Goal: Task Accomplishment & Management: Complete application form

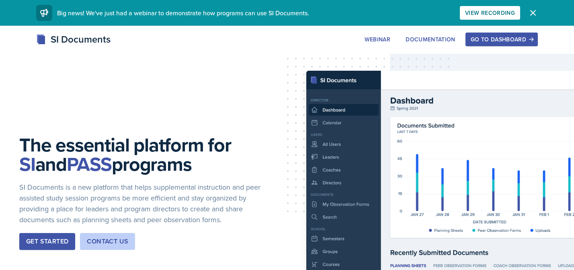
click at [507, 37] on div "Go to Dashboard" at bounding box center [502, 39] width 62 height 6
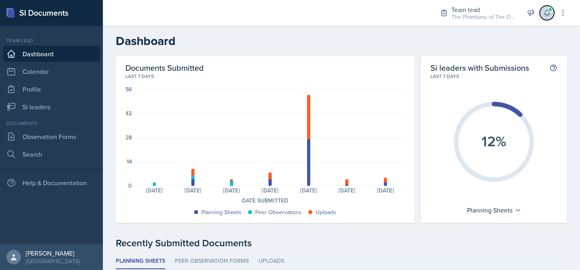
click at [551, 15] on button at bounding box center [547, 13] width 14 height 14
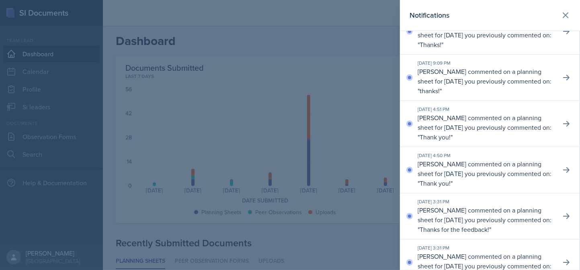
scroll to position [442, 0]
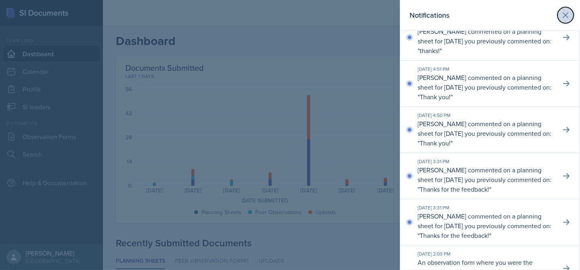
click at [561, 19] on icon at bounding box center [566, 15] width 10 height 10
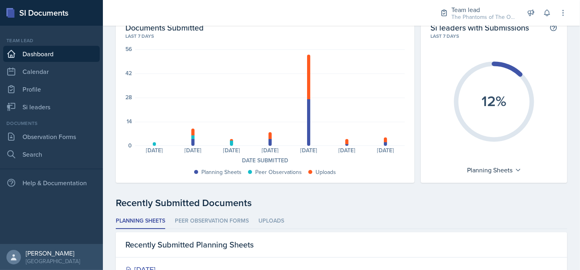
scroll to position [0, 0]
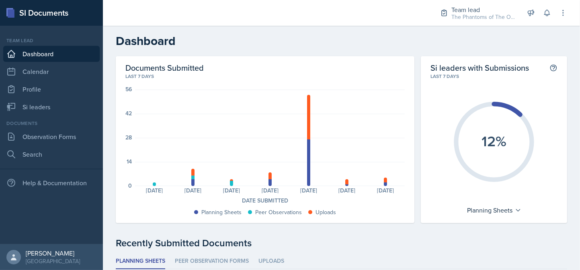
drag, startPoint x: 483, startPoint y: 20, endPoint x: 484, endPoint y: 24, distance: 4.2
click at [482, 20] on div "The Phantoms of The Opera / Fall 2025" at bounding box center [483, 17] width 64 height 8
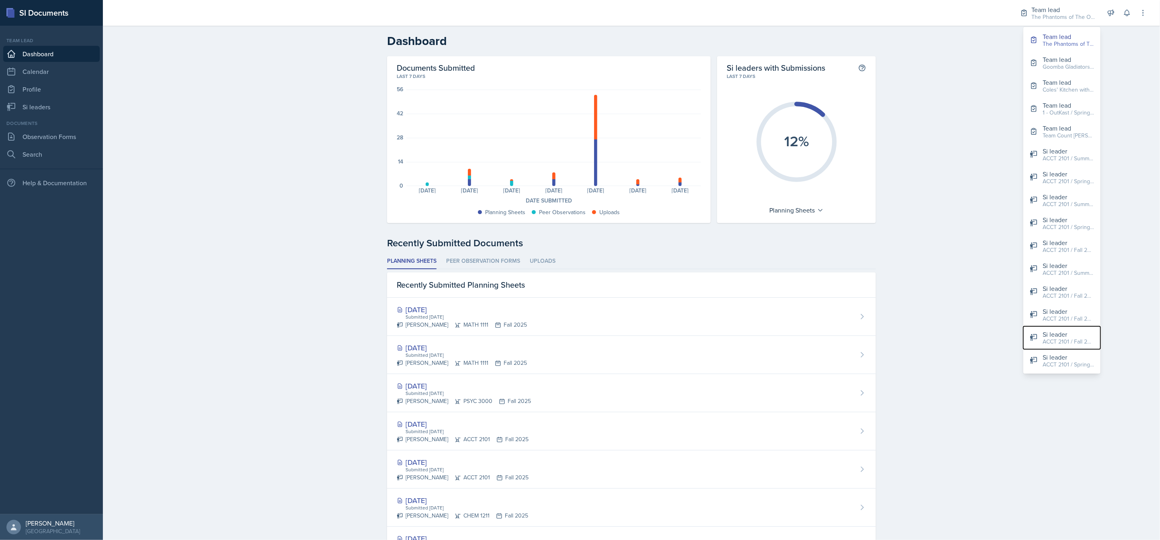
drag, startPoint x: 1035, startPoint y: 328, endPoint x: 1040, endPoint y: 329, distance: 5.6
click at [580, 270] on button "Si leader ACCT 2101 / Fall 2025" at bounding box center [1061, 337] width 77 height 23
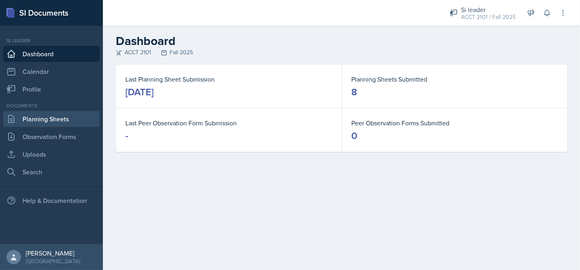
click at [55, 119] on link "Planning Sheets" at bounding box center [51, 119] width 96 height 16
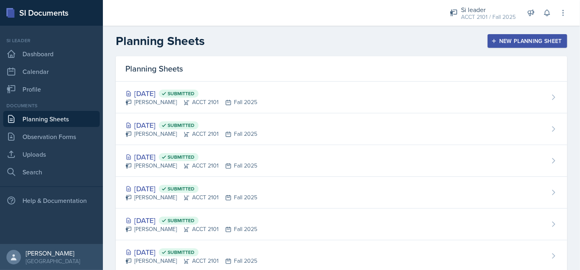
click at [510, 43] on div "New Planning Sheet" at bounding box center [527, 41] width 69 height 6
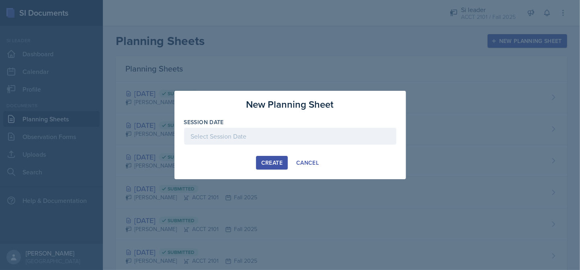
click at [266, 139] on div at bounding box center [290, 136] width 212 height 17
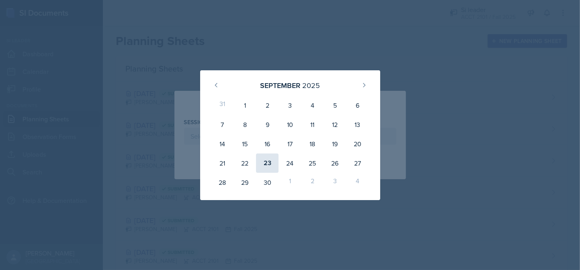
click at [267, 162] on div "23" at bounding box center [267, 163] width 23 height 19
type input "September 23rd, 2025"
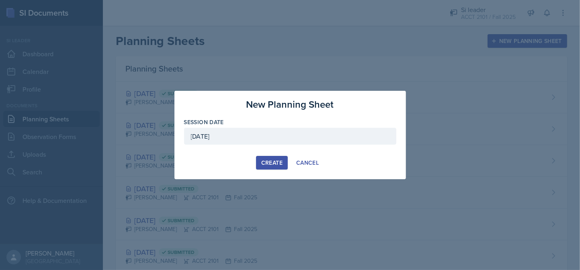
click at [267, 162] on div "Create" at bounding box center [271, 163] width 21 height 6
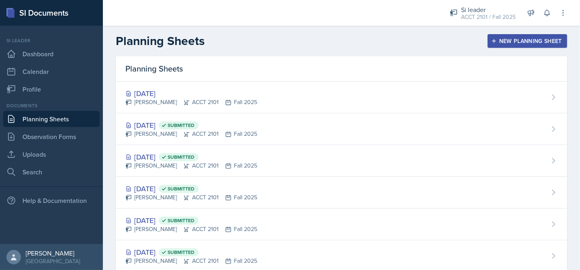
click at [521, 43] on div "New Planning Sheet" at bounding box center [527, 41] width 69 height 6
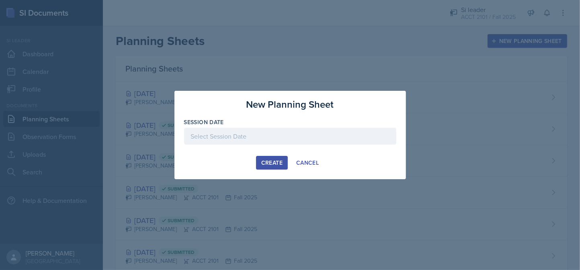
click at [270, 135] on div at bounding box center [290, 136] width 212 height 17
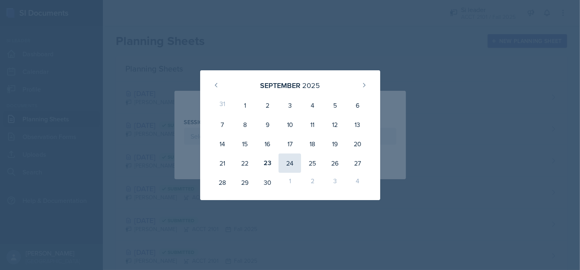
click at [295, 163] on div "24" at bounding box center [290, 163] width 23 height 19
type input "September 24th, 2025"
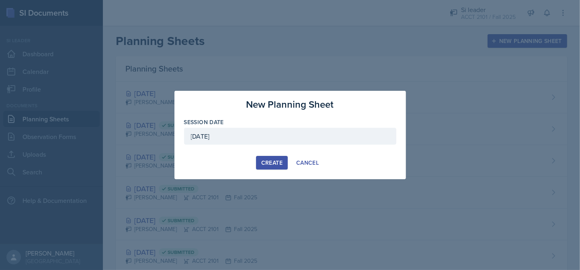
click at [283, 163] on button "Create" at bounding box center [272, 163] width 32 height 14
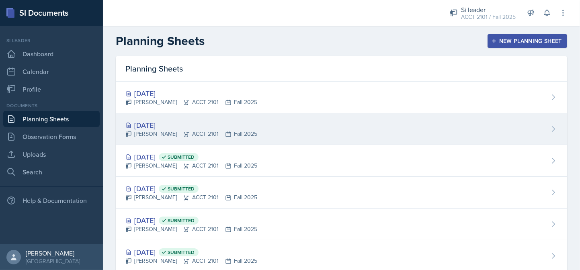
click at [198, 131] on div "Isabela Barkes ACCT 2101 Fall 2025" at bounding box center [191, 134] width 132 height 8
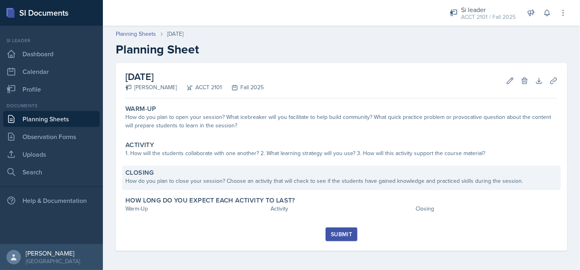
click at [179, 183] on div "How do you plan to close your session? Choose an activity that will check to se…" at bounding box center [341, 181] width 432 height 8
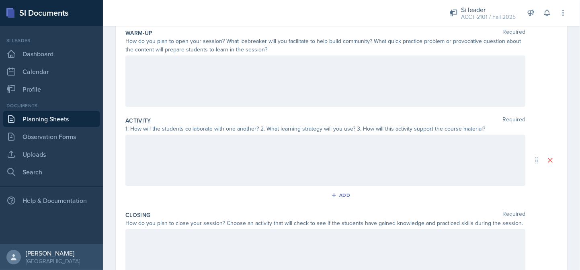
click at [196, 150] on div at bounding box center [325, 160] width 400 height 51
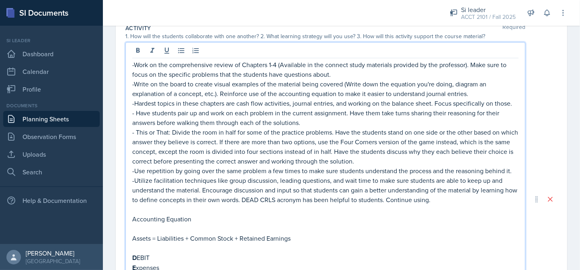
scroll to position [133, 0]
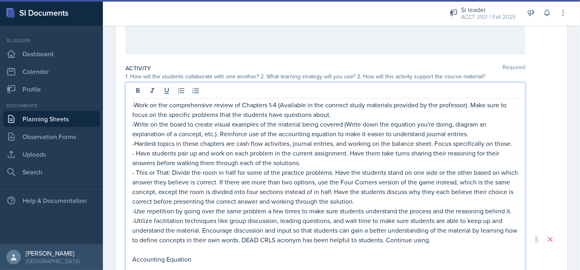
click at [135, 152] on p "- Have students pair up and work on each problem in the current assignment. Hav…" at bounding box center [325, 157] width 386 height 19
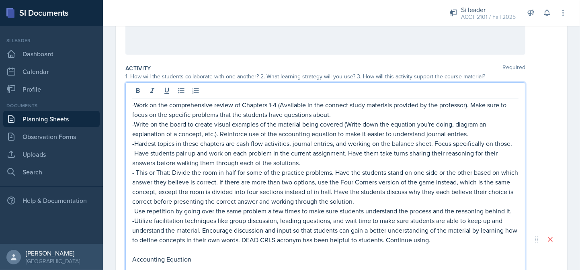
click at [318, 161] on p "-Have students pair up and work on each problem in the current assignment. Have…" at bounding box center [325, 157] width 386 height 19
click at [393, 203] on p "- This or That: Divide the room in half for some of the practice problems. Have…" at bounding box center [325, 187] width 386 height 39
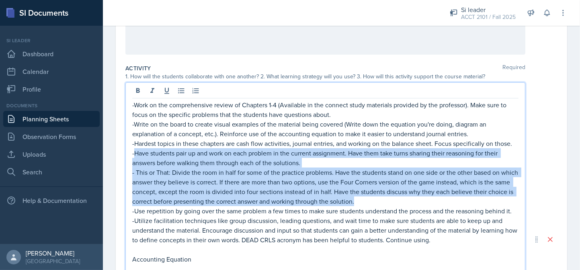
click at [133, 153] on p "-Have students pair up and work on each problem in the current assignment. Have…" at bounding box center [325, 157] width 386 height 19
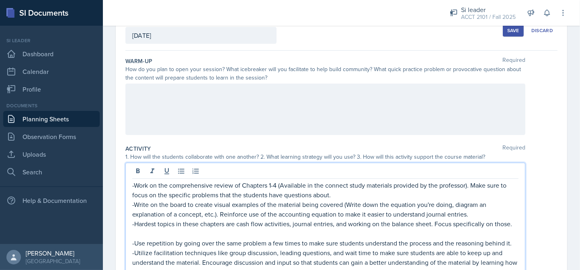
scroll to position [12, 0]
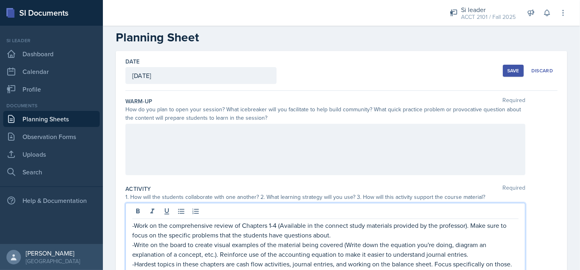
click at [509, 74] on button "Save" at bounding box center [513, 71] width 21 height 12
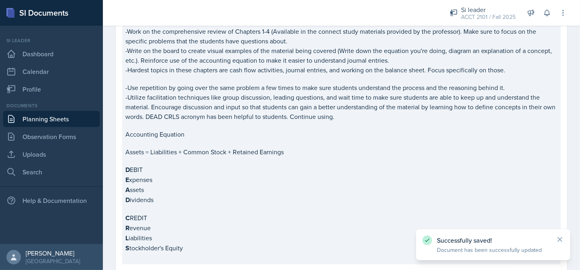
scroll to position [92, 0]
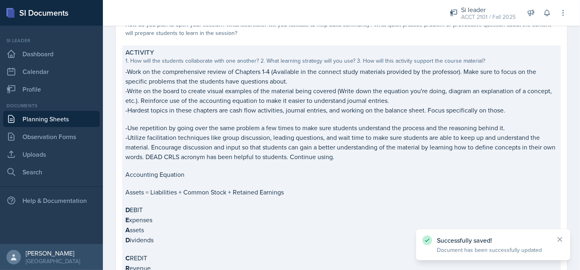
click at [125, 71] on div "Activity 1. How will the students collaborate with one another? 2. What learnin…" at bounding box center [341, 174] width 439 height 259
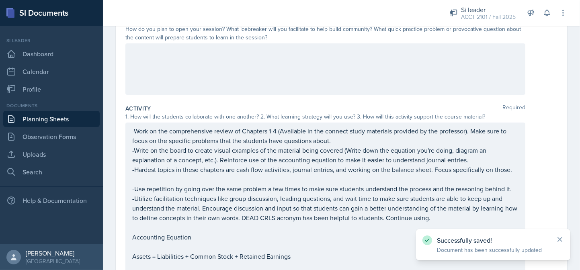
click at [133, 130] on div "-Work on the comprehensive review of Chapters 1-4 (Available in the connect stu…" at bounding box center [325, 249] width 400 height 252
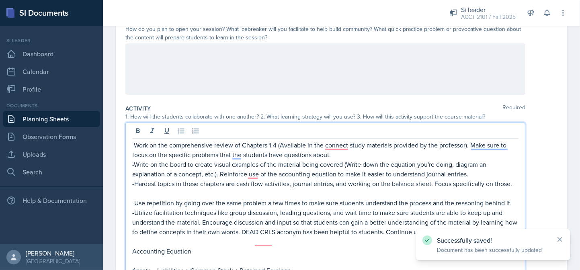
scroll to position [253, 0]
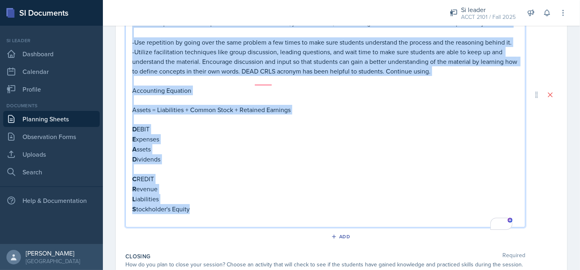
click at [210, 214] on p "S tockholder's Equity" at bounding box center [325, 209] width 386 height 10
copy div "-Work on the comprehensive review of Chapters 1-4 (Available in the connect stu…"
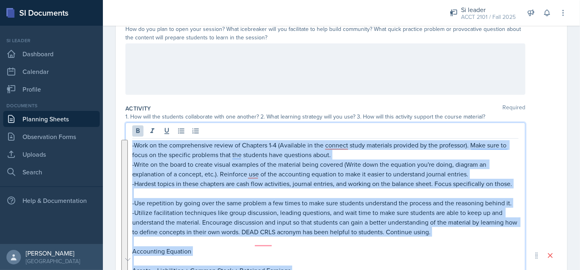
scroll to position [0, 0]
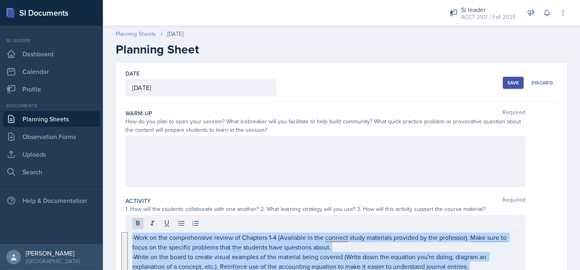
click at [146, 32] on link "Planning Sheets" at bounding box center [136, 34] width 40 height 8
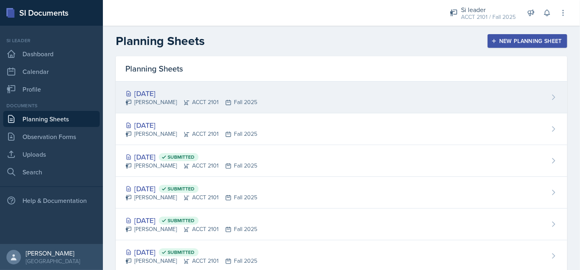
click at [174, 97] on div "Sep 24th, 2025" at bounding box center [191, 93] width 132 height 11
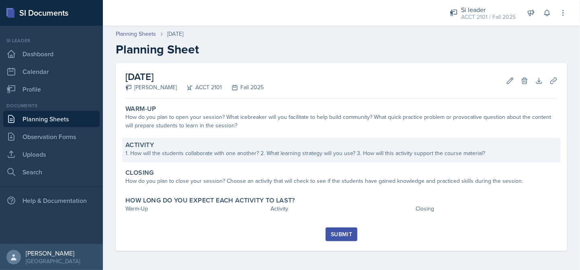
click at [198, 158] on div "Activity 1. How will the students collaborate with one another? 2. What learnin…" at bounding box center [341, 150] width 439 height 25
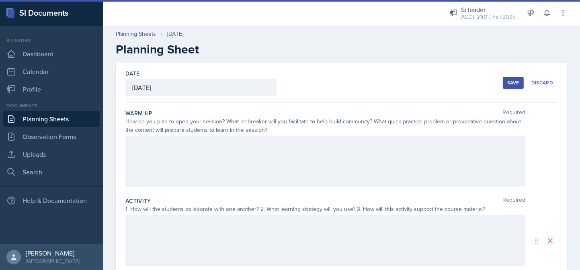
click at [173, 232] on div at bounding box center [325, 240] width 400 height 51
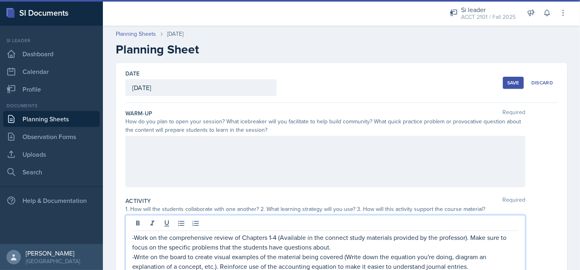
click at [507, 83] on div "Save" at bounding box center [513, 83] width 12 height 6
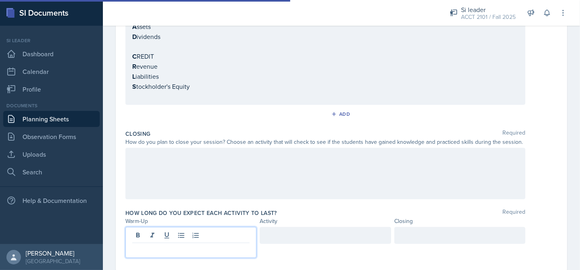
click at [156, 245] on p at bounding box center [190, 250] width 117 height 10
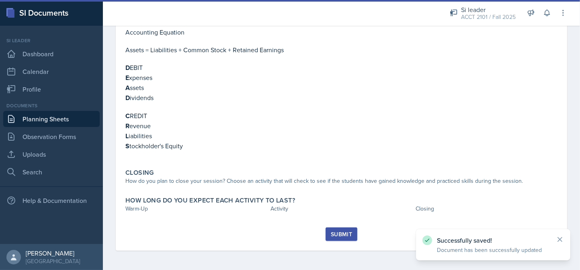
scroll to position [231, 0]
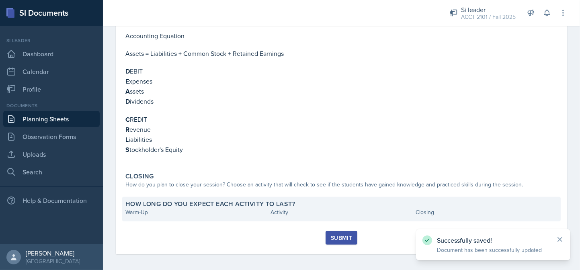
click at [175, 215] on div "How long do you expect each activity to last? Warm-Up Activity Closing" at bounding box center [341, 209] width 439 height 25
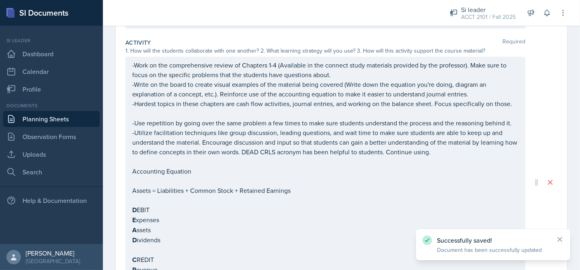
scroll to position [359, 0]
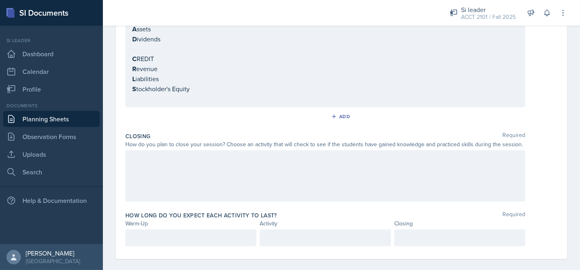
click at [134, 241] on p at bounding box center [190, 238] width 117 height 10
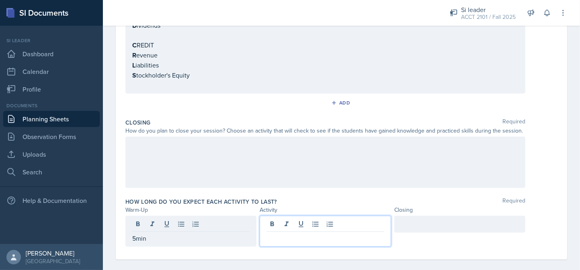
click at [281, 231] on div at bounding box center [325, 231] width 131 height 31
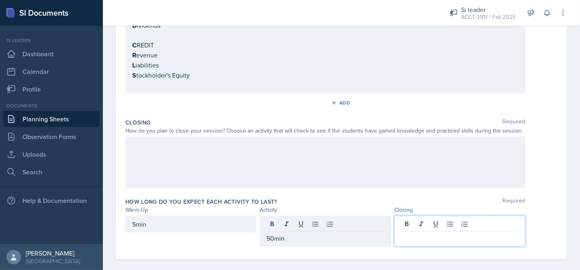
click at [409, 227] on div at bounding box center [459, 231] width 131 height 31
click at [546, 175] on div at bounding box center [341, 162] width 432 height 51
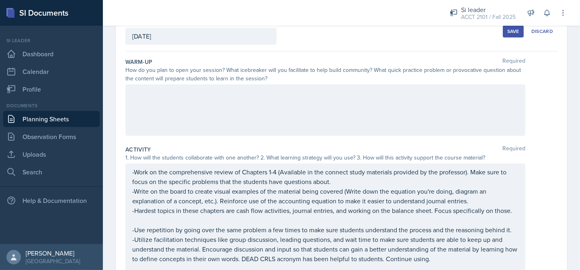
scroll to position [0, 0]
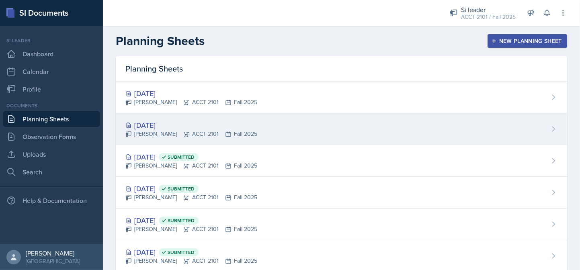
click at [171, 125] on div "Sep 23rd, 2025" at bounding box center [191, 125] width 132 height 11
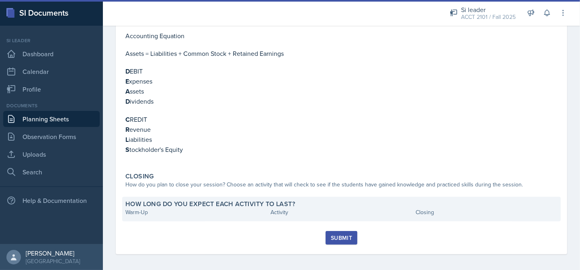
click at [168, 208] on div "Warm-Up" at bounding box center [196, 212] width 142 height 8
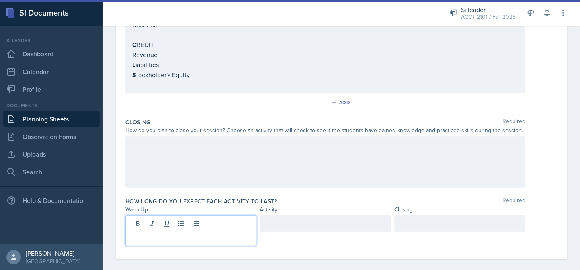
click at [173, 233] on p at bounding box center [190, 238] width 117 height 10
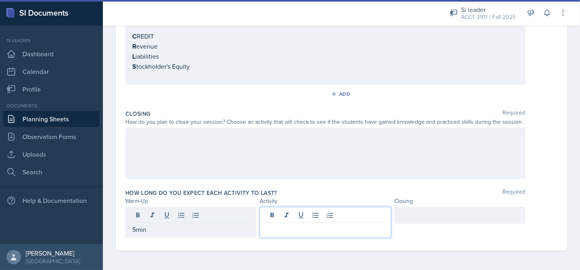
click at [295, 219] on div at bounding box center [325, 222] width 131 height 31
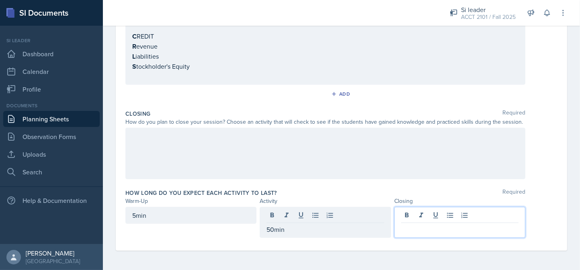
click at [427, 217] on div at bounding box center [459, 222] width 131 height 31
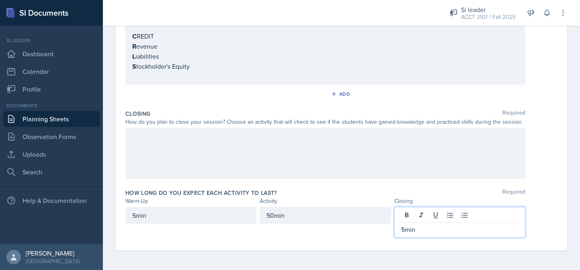
click at [376, 182] on div "Closing Required How do you plan to close your session? Choose an activity that…" at bounding box center [341, 146] width 432 height 79
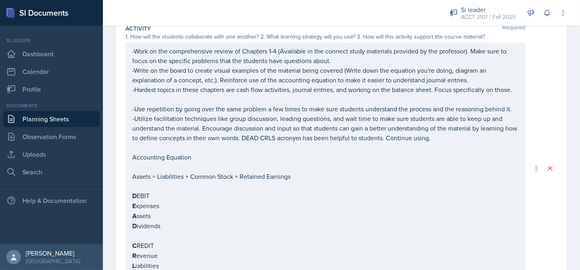
scroll to position [0, 0]
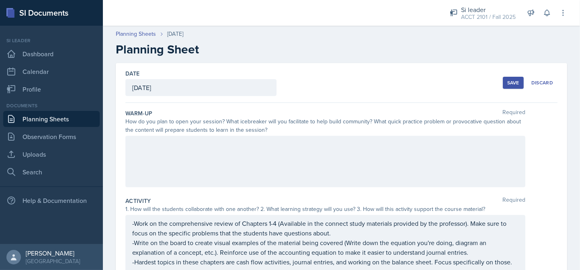
click at [507, 84] on div "Save" at bounding box center [513, 83] width 12 height 6
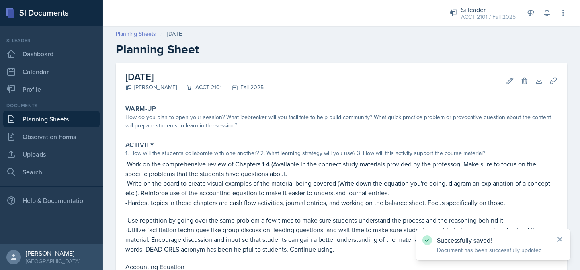
click at [133, 32] on link "Planning Sheets" at bounding box center [136, 34] width 40 height 8
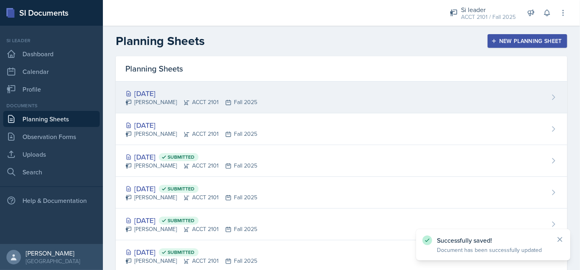
click at [151, 98] on div "Isabela Barkes ACCT 2101 Fall 2025" at bounding box center [191, 102] width 132 height 8
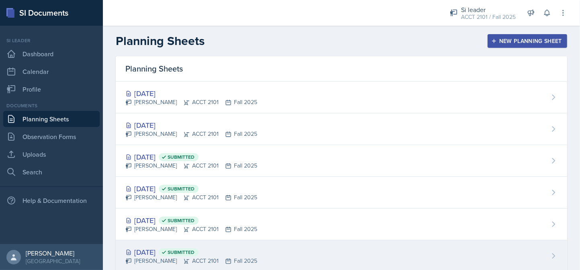
scroll to position [121, 0]
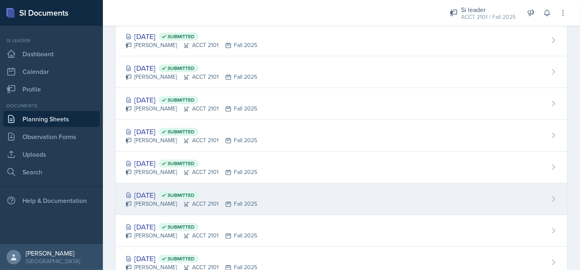
click at [159, 191] on div "Sep 4th, 2025 Submitted" at bounding box center [191, 195] width 132 height 11
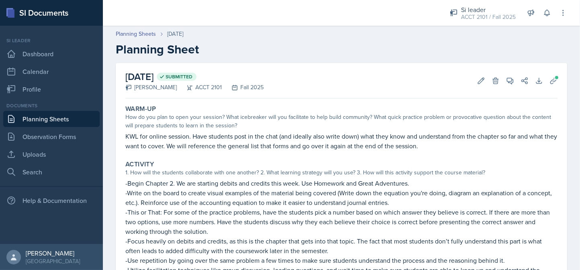
scroll to position [40, 0]
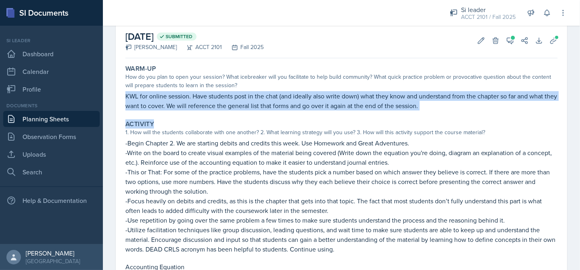
drag, startPoint x: 125, startPoint y: 96, endPoint x: 474, endPoint y: 119, distance: 349.6
click at [476, 117] on div "Activity 1. How will the students collaborate with one another? 2. What learnin…" at bounding box center [341, 257] width 439 height 280
drag, startPoint x: 438, startPoint y: 107, endPoint x: 127, endPoint y: 96, distance: 311.3
click at [127, 96] on p "KWL for online session. Have students post in the chat (and ideally also write …" at bounding box center [341, 100] width 432 height 19
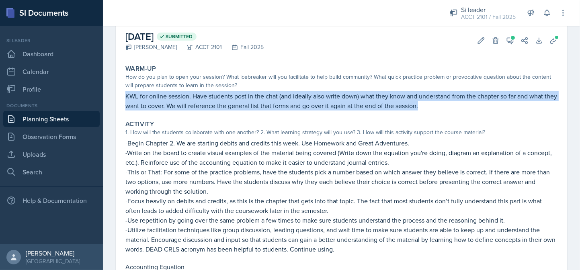
copy p "KWL for online session. Have students post in the chat (and ideally also write …"
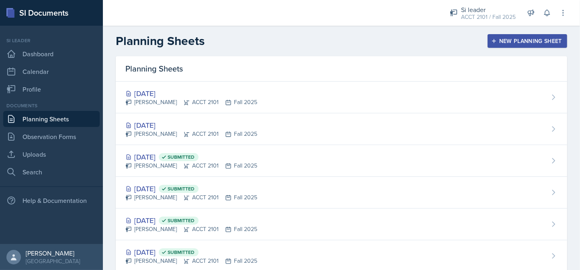
click at [147, 91] on div "Sep 24th, 2025" at bounding box center [191, 93] width 132 height 11
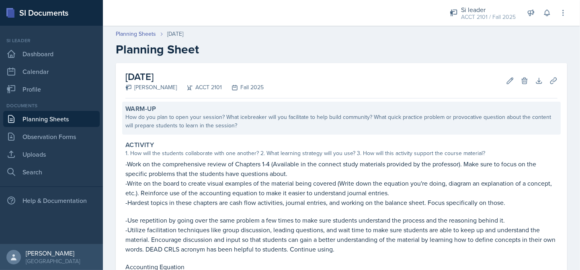
click at [184, 131] on div "Warm-Up How do you plan to open your session? What icebreaker will you facilita…" at bounding box center [341, 118] width 439 height 33
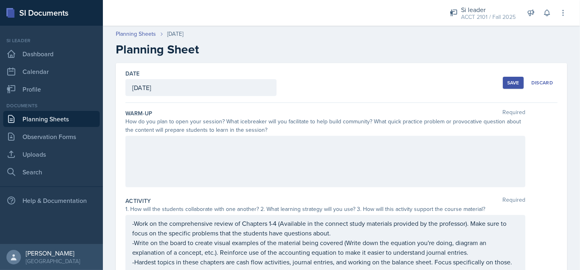
click at [177, 161] on div at bounding box center [325, 161] width 400 height 51
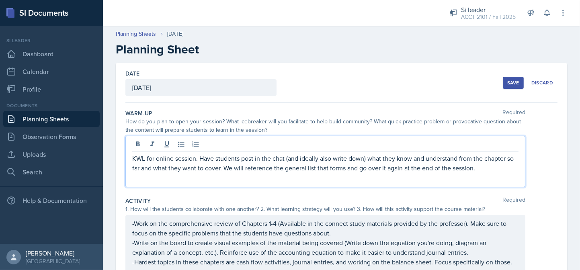
click at [132, 157] on p "KWL for online session. Have students post in the chat (and ideally also write …" at bounding box center [325, 163] width 386 height 19
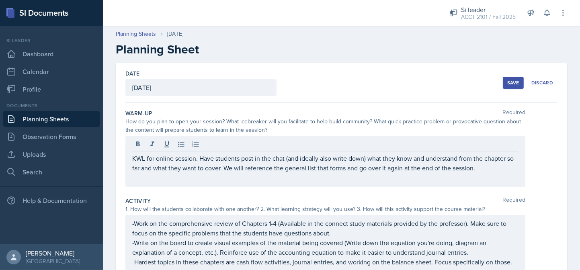
click at [508, 86] on button "Save" at bounding box center [513, 83] width 21 height 12
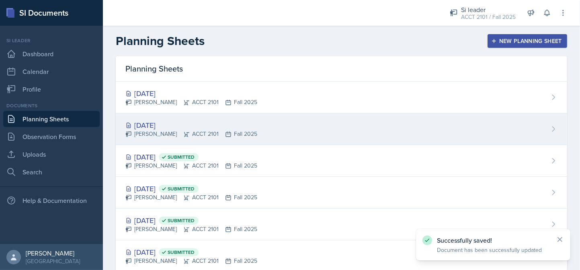
click at [203, 124] on div "Sep 23rd, 2025" at bounding box center [191, 125] width 132 height 11
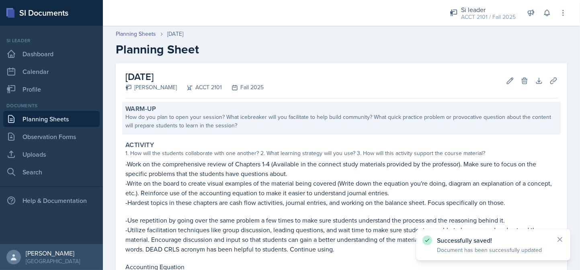
click at [220, 133] on div "Warm-Up How do you plan to open your session? What icebreaker will you facilita…" at bounding box center [341, 118] width 439 height 33
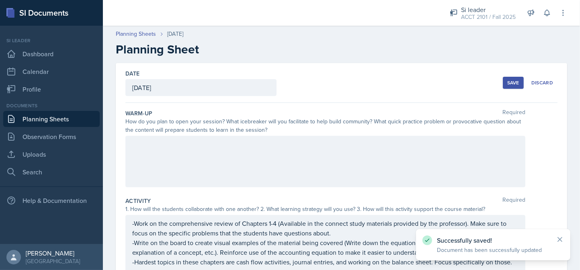
click at [216, 165] on div at bounding box center [325, 161] width 400 height 51
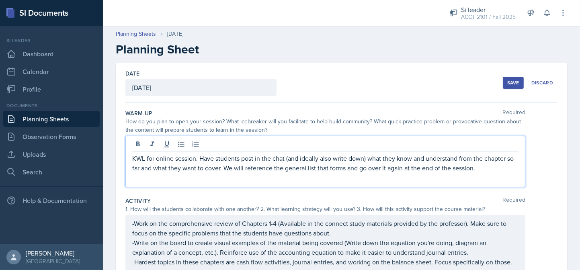
click at [507, 82] on div "Save" at bounding box center [513, 83] width 12 height 6
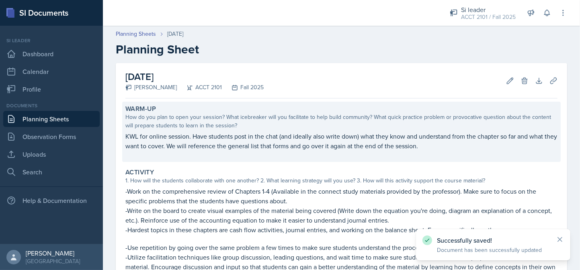
click at [126, 136] on p "KWL for online session. Have students post in the chat (and ideally also write …" at bounding box center [341, 140] width 432 height 19
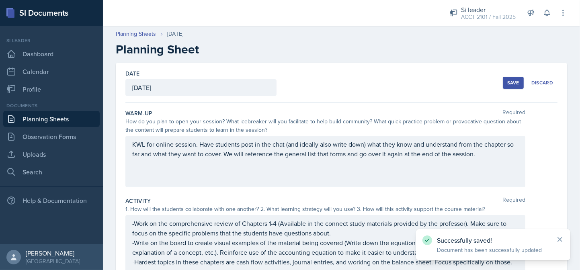
click at [133, 141] on div "KWL for online session. Have students post in the chat (and ideally also write …" at bounding box center [325, 161] width 400 height 51
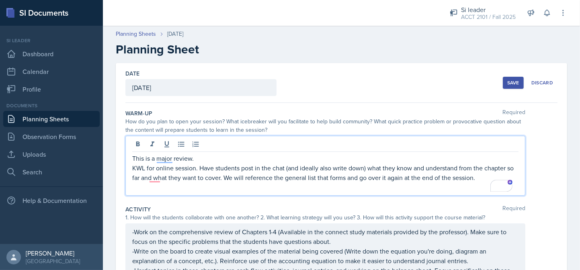
click at [508, 86] on button "Save" at bounding box center [513, 83] width 21 height 12
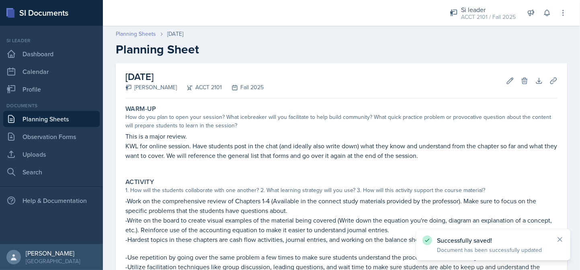
click at [144, 35] on link "Planning Sheets" at bounding box center [136, 34] width 40 height 8
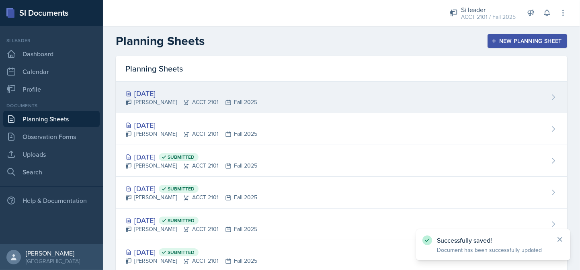
click at [201, 101] on div "Isabela Barkes ACCT 2101 Fall 2025" at bounding box center [191, 102] width 132 height 8
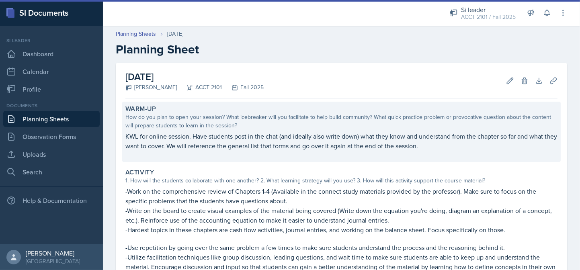
click at [248, 148] on p "KWL for online session. Have students post in the chat (and ideally also write …" at bounding box center [341, 140] width 432 height 19
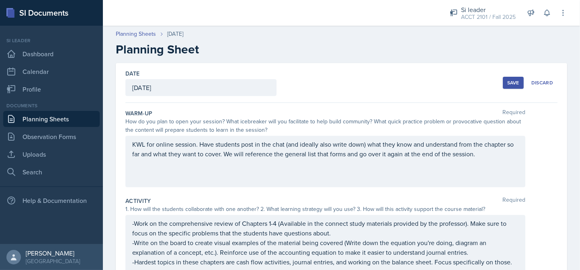
click at [513, 93] on div "Date September 24th, 2025 September 2025 31 1 2 3 4 5 6 7 8 9 10 11 12 13 14 15…" at bounding box center [341, 83] width 432 height 40
click at [509, 79] on button "Save" at bounding box center [513, 83] width 21 height 12
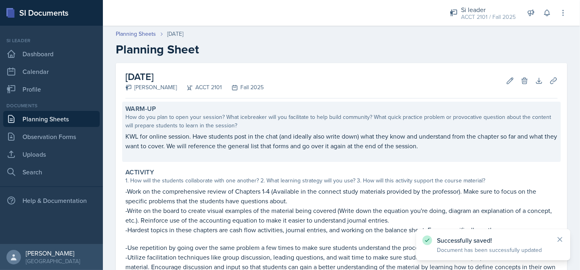
click at [161, 135] on p "KWL for online session. Have students post in the chat (and ideally also write …" at bounding box center [341, 140] width 432 height 19
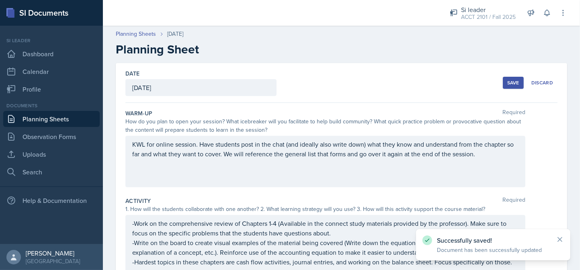
click at [138, 146] on div "KWL for online session. Have students post in the chat (and ideally also write …" at bounding box center [325, 161] width 400 height 51
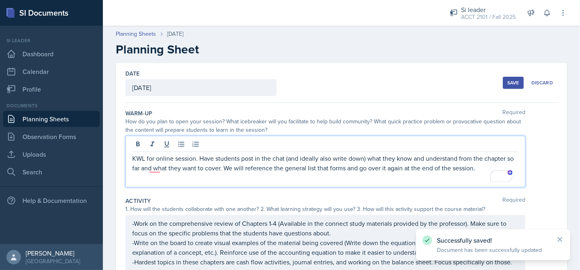
click at [129, 157] on div "KWL for online session. Have students post in the chat (and ideally also write …" at bounding box center [325, 161] width 400 height 51
click at [131, 155] on div "KWL for online session. Have students post in the chat (and ideally also write …" at bounding box center [325, 161] width 400 height 51
click at [132, 156] on p "KWL for online session. Have students post in the chat (and ideally also write …" at bounding box center [325, 163] width 386 height 19
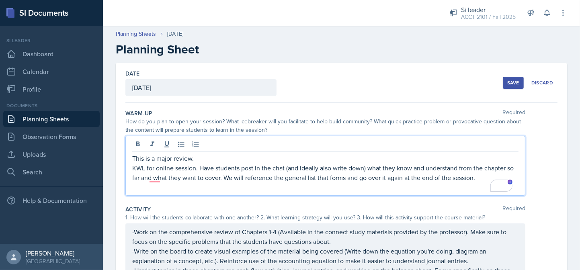
click at [507, 83] on div "Save" at bounding box center [513, 83] width 12 height 6
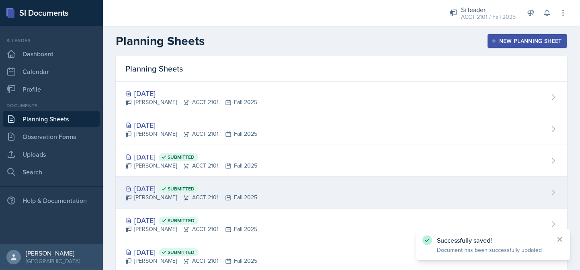
click at [154, 194] on div "Isabela Barkes ACCT 2101 Fall 2025" at bounding box center [191, 197] width 132 height 8
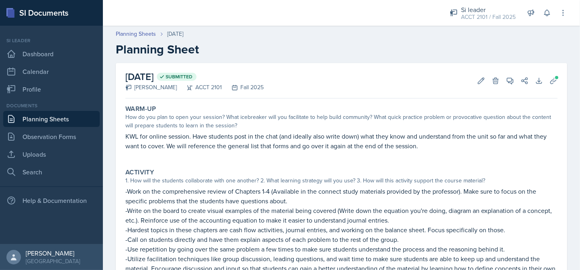
scroll to position [40, 0]
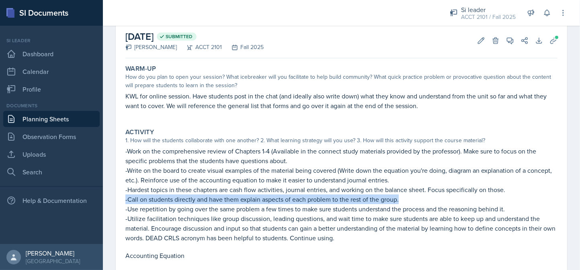
drag, startPoint x: 408, startPoint y: 200, endPoint x: 124, endPoint y: 201, distance: 283.8
click at [124, 201] on div "Activity 1. How will the students collaborate with one another? 2. What learnin…" at bounding box center [341, 255] width 439 height 261
copy p "-Call on students directly and have them explain aspects of each problem to the…"
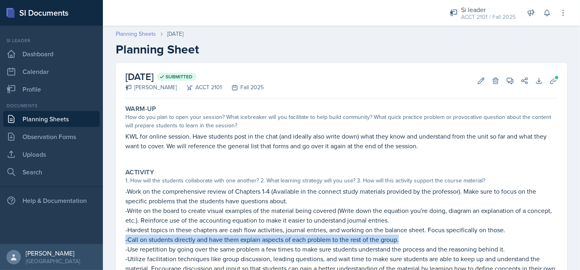
click at [146, 32] on link "Planning Sheets" at bounding box center [136, 34] width 40 height 8
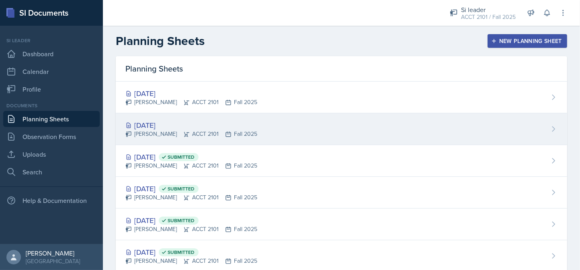
click at [162, 124] on div "Sep 23rd, 2025" at bounding box center [191, 125] width 132 height 11
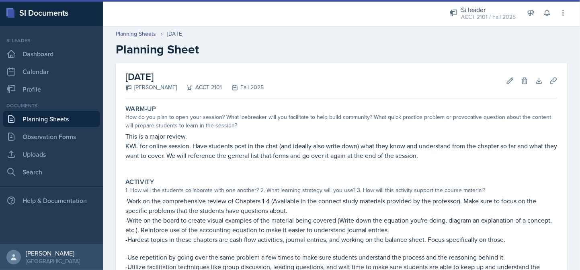
scroll to position [80, 0]
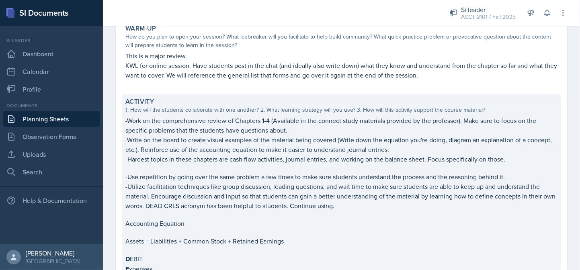
click at [162, 166] on p at bounding box center [341, 168] width 432 height 8
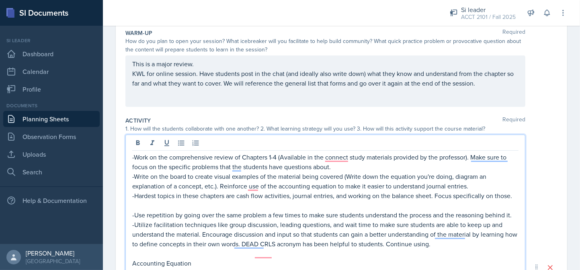
click at [157, 207] on p "To enrich screen reader interactions, please activate Accessibility in Grammarl…" at bounding box center [325, 206] width 386 height 10
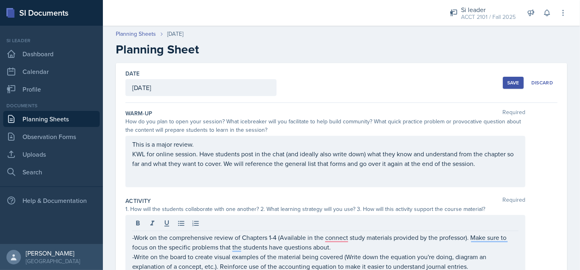
click at [508, 86] on button "Save" at bounding box center [513, 83] width 21 height 12
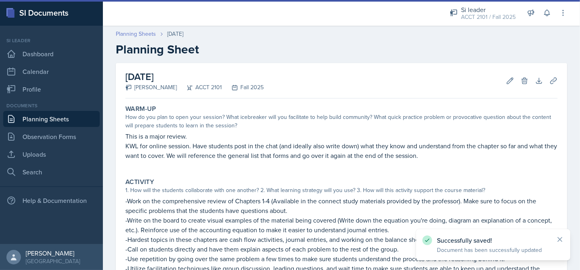
click at [152, 34] on link "Planning Sheets" at bounding box center [136, 34] width 40 height 8
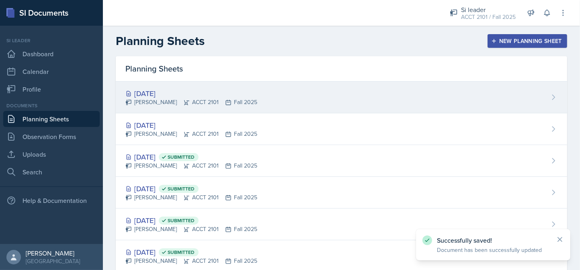
click at [214, 91] on div "Sep 24th, 2025" at bounding box center [191, 93] width 132 height 11
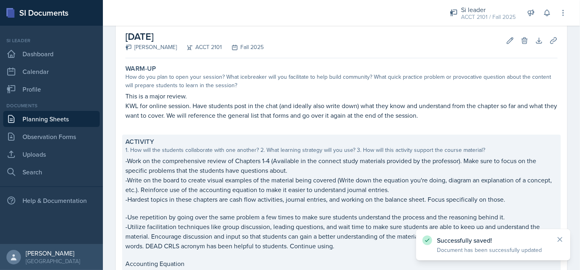
click at [176, 205] on p at bounding box center [341, 208] width 432 height 8
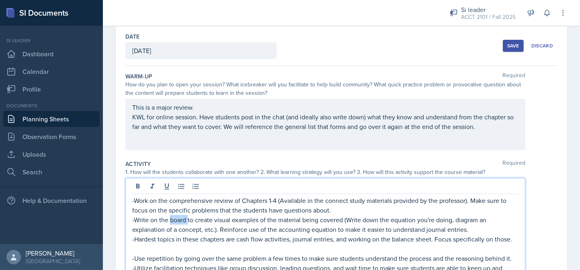
scroll to position [77, 0]
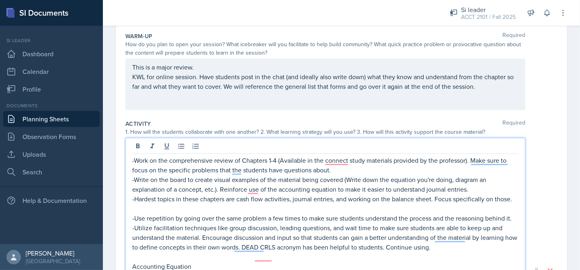
click at [176, 207] on p "To enrich screen reader interactions, please activate Accessibility in Grammarl…" at bounding box center [325, 209] width 386 height 10
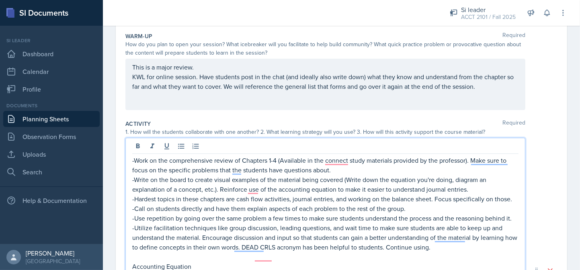
scroll to position [0, 0]
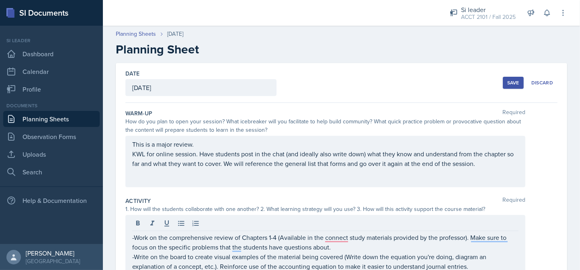
click at [510, 83] on div "Save" at bounding box center [513, 83] width 12 height 6
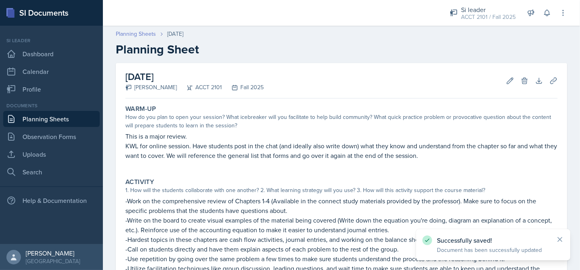
click at [143, 32] on link "Planning Sheets" at bounding box center [136, 34] width 40 height 8
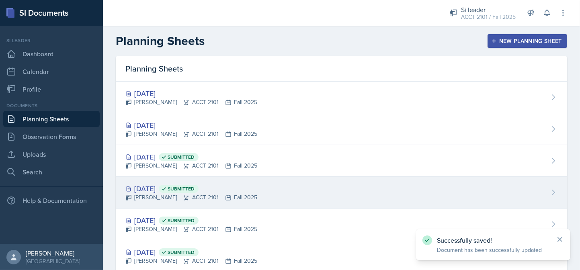
click at [158, 187] on div "Sep 18th, 2025 Submitted" at bounding box center [191, 188] width 132 height 11
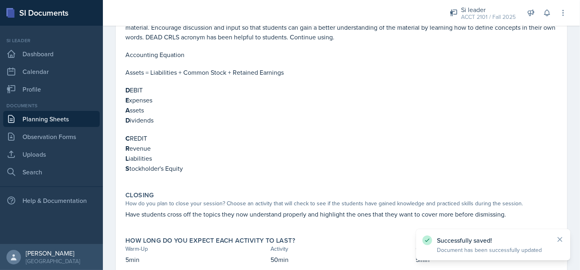
scroll to position [264, 0]
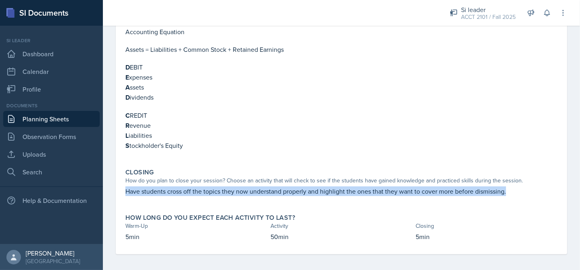
drag, startPoint x: 124, startPoint y: 188, endPoint x: 514, endPoint y: 191, distance: 390.3
click at [514, 191] on div "Closing How do you plan to close your session? Choose an activity that will che…" at bounding box center [341, 186] width 439 height 42
copy p "Have students cross off the topics they now understand properly and highlight t…"
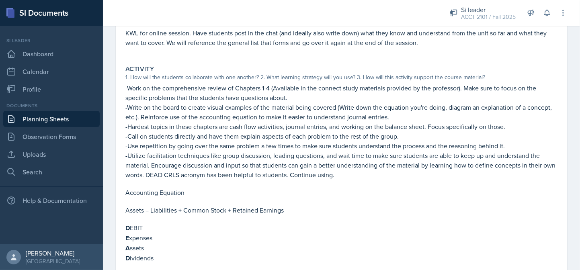
scroll to position [0, 0]
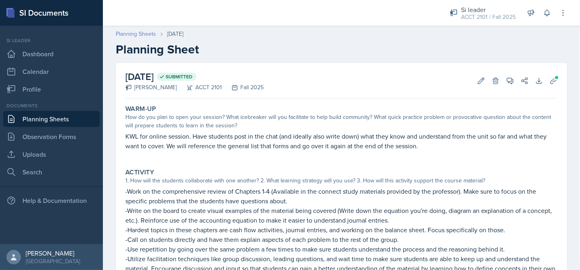
click at [150, 35] on link "Planning Sheets" at bounding box center [136, 34] width 40 height 8
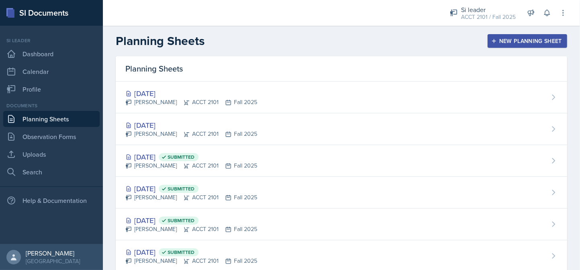
drag, startPoint x: 168, startPoint y: 100, endPoint x: 167, endPoint y: 108, distance: 8.5
click at [167, 100] on div "Isabela Barkes ACCT 2101 Fall 2025" at bounding box center [191, 102] width 132 height 8
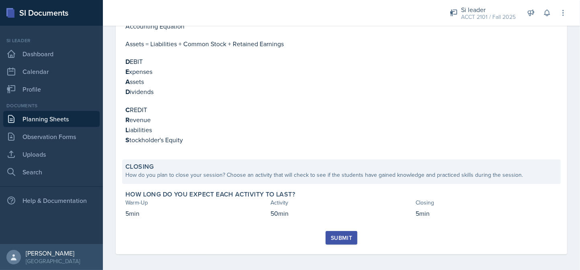
click at [178, 180] on div "Closing How do you plan to close your session? Choose an activity that will che…" at bounding box center [341, 172] width 439 height 25
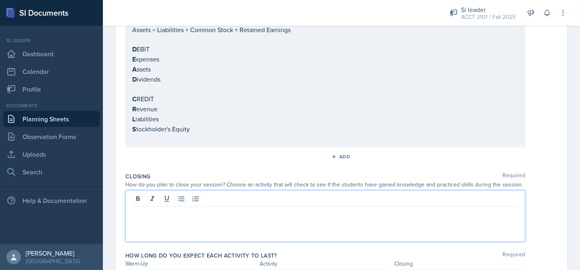
click at [172, 208] on p at bounding box center [325, 213] width 386 height 10
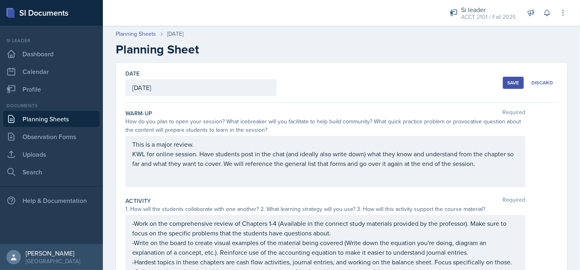
click at [513, 80] on div "Save" at bounding box center [513, 83] width 12 height 6
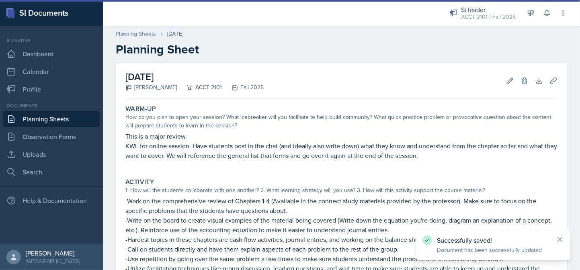
click at [146, 35] on link "Planning Sheets" at bounding box center [136, 34] width 40 height 8
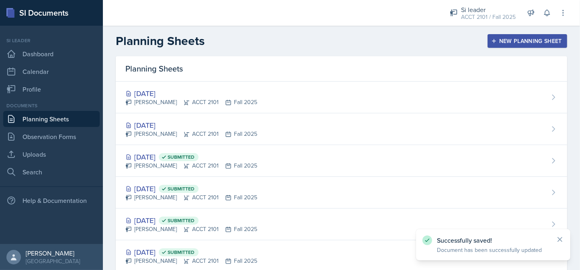
click at [161, 125] on div "Sep 23rd, 2025" at bounding box center [191, 125] width 132 height 11
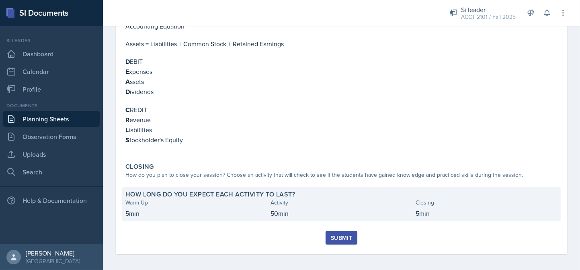
click at [207, 187] on div "How long do you expect each activity to last? Warm-Up Activity Closing 5min 50m…" at bounding box center [341, 204] width 439 height 34
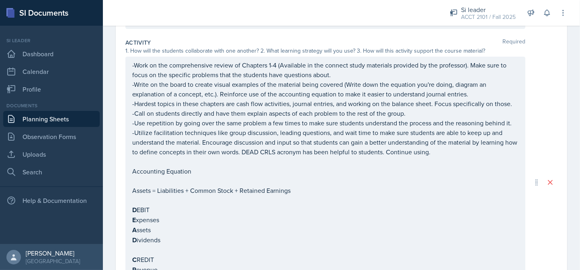
scroll to position [373, 0]
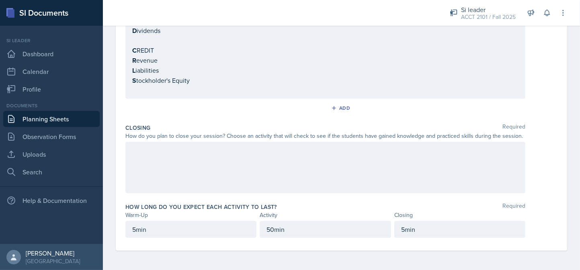
click at [207, 173] on div at bounding box center [325, 167] width 400 height 51
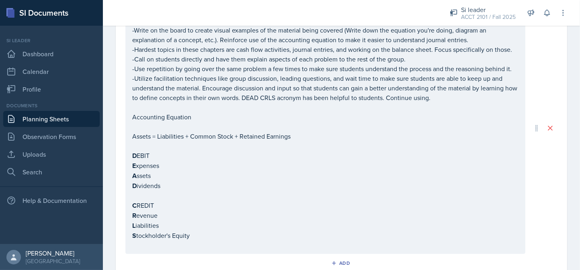
scroll to position [12, 0]
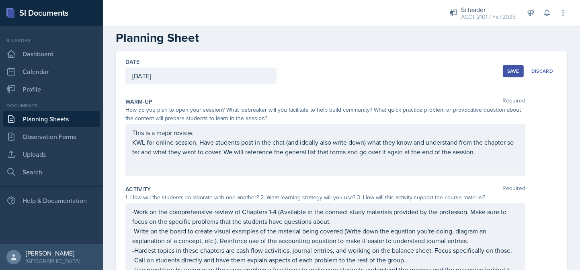
click at [507, 74] on button "Save" at bounding box center [513, 71] width 21 height 12
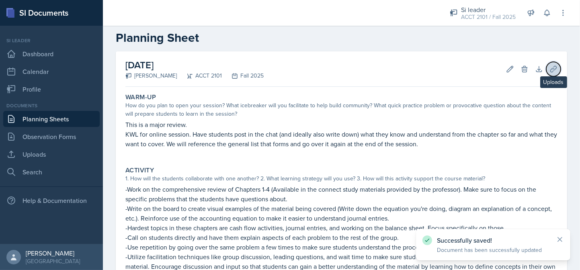
click at [549, 72] on icon at bounding box center [553, 69] width 8 height 8
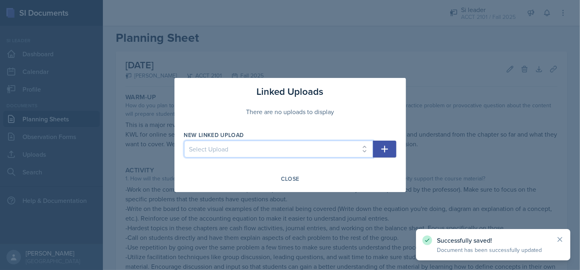
click at [362, 143] on select "Select Upload Online Session Welcome Card" at bounding box center [278, 149] width 189 height 17
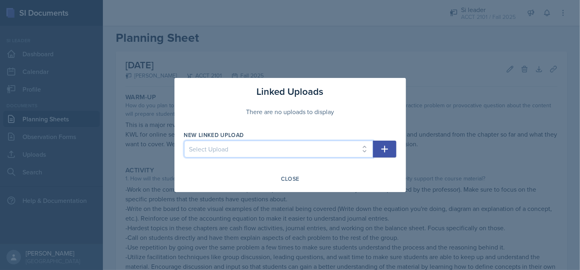
select select "efb57ee3-ce7d-412c-a6b7-67e83feb745e"
click at [184, 141] on select "Select Upload Online Session Welcome Card" at bounding box center [278, 149] width 189 height 17
click at [386, 154] on button "button" at bounding box center [384, 149] width 23 height 17
select select
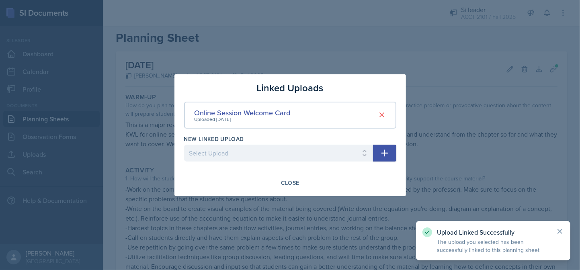
click at [488, 139] on div at bounding box center [290, 135] width 580 height 270
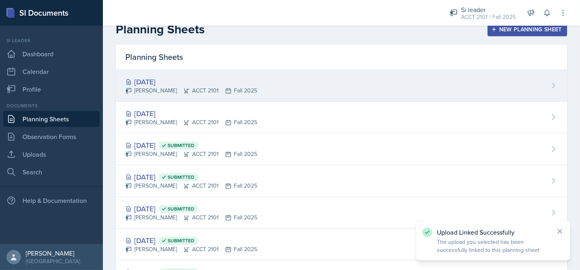
click at [173, 88] on div "Isabela Barkes ACCT 2101 Fall 2025" at bounding box center [191, 90] width 132 height 8
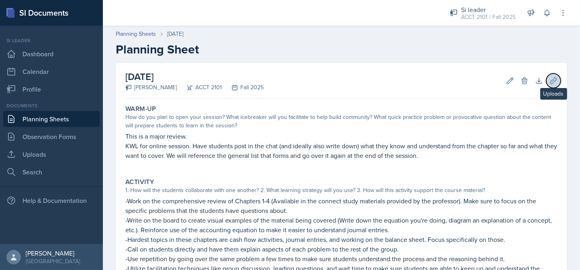
click at [546, 80] on button "Uploads" at bounding box center [553, 81] width 14 height 14
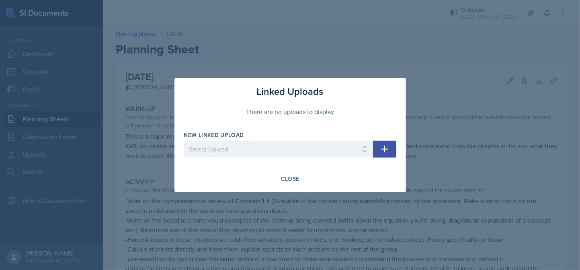
drag, startPoint x: 397, startPoint y: 144, endPoint x: 392, endPoint y: 146, distance: 5.4
click at [395, 145] on div "Linked Uploads There are no uploads to display New Linked Upload Select Upload …" at bounding box center [290, 135] width 232 height 114
click at [391, 146] on button "button" at bounding box center [384, 149] width 23 height 17
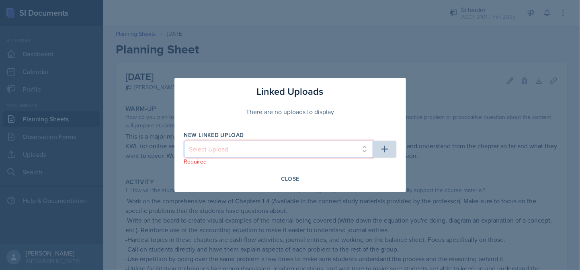
click at [365, 152] on select "Select Upload Online Session Welcome Card" at bounding box center [278, 149] width 189 height 17
select select "efb57ee3-ce7d-412c-a6b7-67e83feb745e"
click at [184, 141] on select "Select Upload Online Session Welcome Card" at bounding box center [278, 149] width 189 height 17
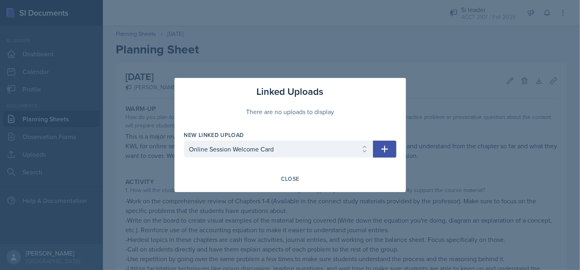
click at [388, 155] on button "button" at bounding box center [384, 149] width 23 height 17
select select
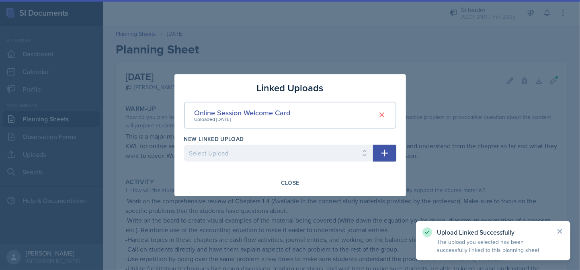
click at [479, 148] on div at bounding box center [290, 135] width 580 height 270
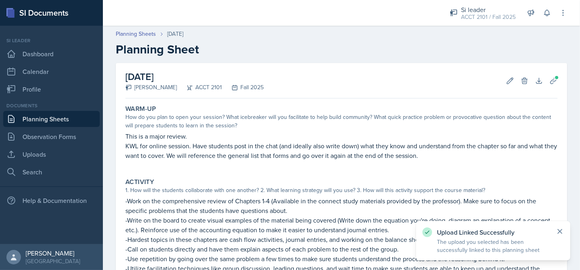
drag, startPoint x: 558, startPoint y: 231, endPoint x: 549, endPoint y: 226, distance: 9.9
click at [558, 231] on icon at bounding box center [560, 231] width 8 height 8
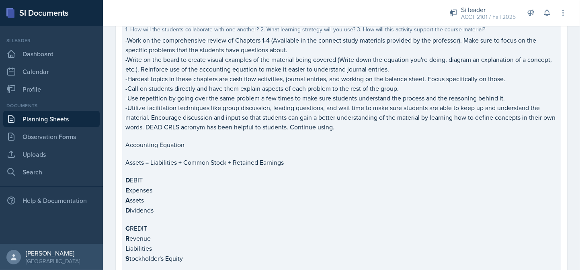
scroll to position [281, 0]
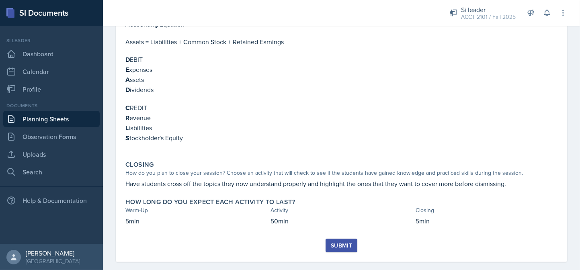
click at [348, 244] on div "Submit" at bounding box center [341, 245] width 21 height 6
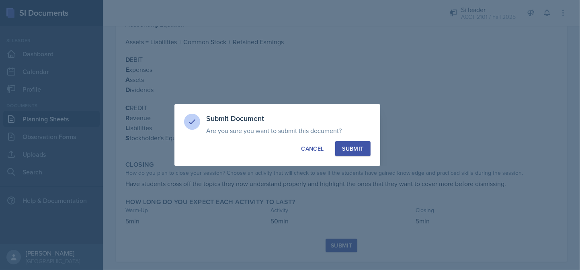
click at [362, 154] on button "Submit" at bounding box center [352, 148] width 35 height 15
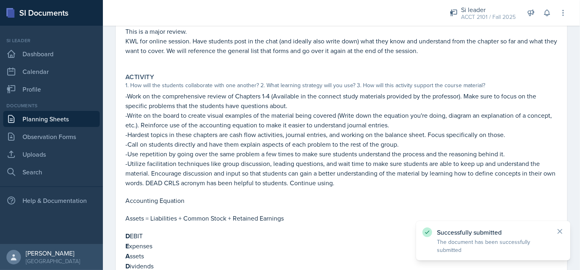
scroll to position [0, 0]
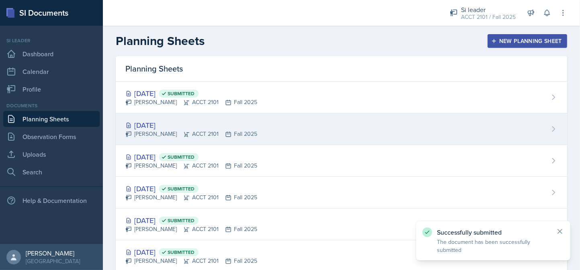
click at [201, 122] on div "Sep 23rd, 2025" at bounding box center [191, 125] width 132 height 11
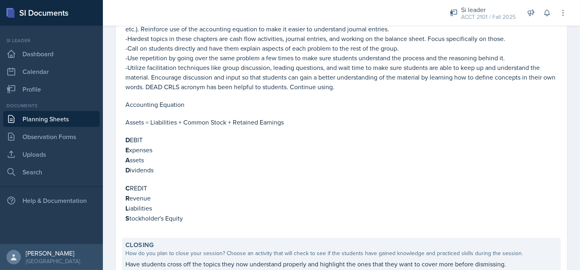
scroll to position [281, 0]
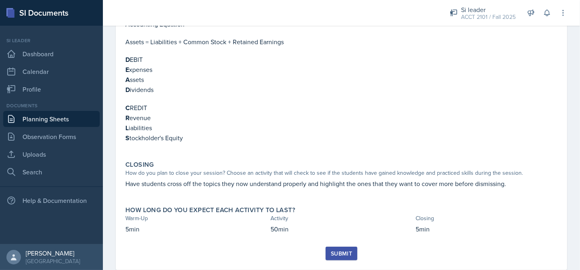
click at [333, 251] on div "Submit" at bounding box center [341, 253] width 21 height 6
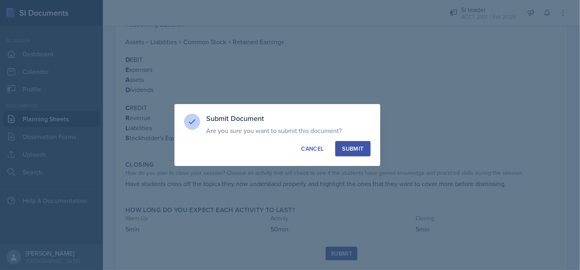
click at [353, 151] on div "Submit" at bounding box center [352, 149] width 21 height 8
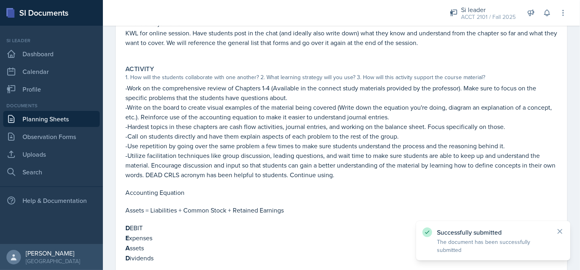
scroll to position [0, 0]
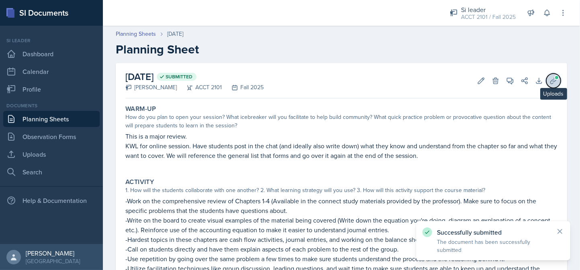
click at [549, 79] on icon at bounding box center [553, 81] width 8 height 8
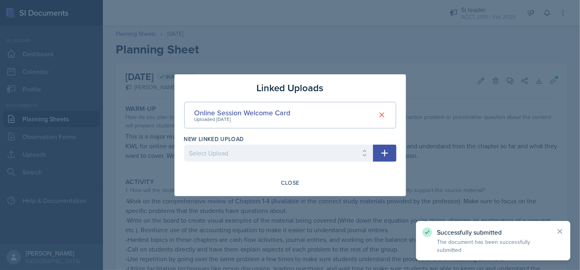
click at [551, 80] on div at bounding box center [290, 135] width 580 height 270
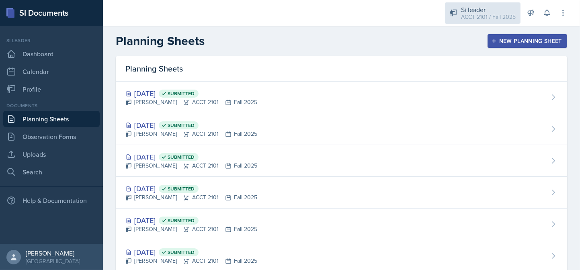
click at [510, 18] on div "ACCT 2101 / Fall 2025" at bounding box center [488, 17] width 55 height 8
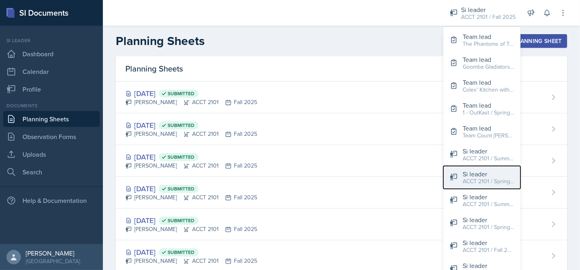
click at [489, 175] on div "Si leader" at bounding box center [488, 174] width 51 height 10
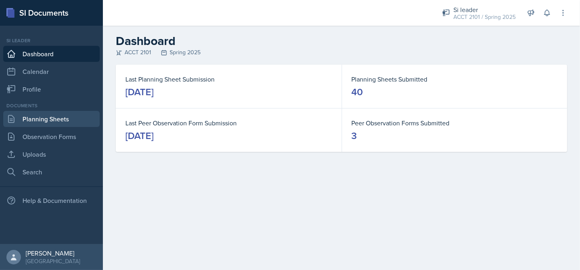
click at [69, 121] on link "Planning Sheets" at bounding box center [51, 119] width 96 height 16
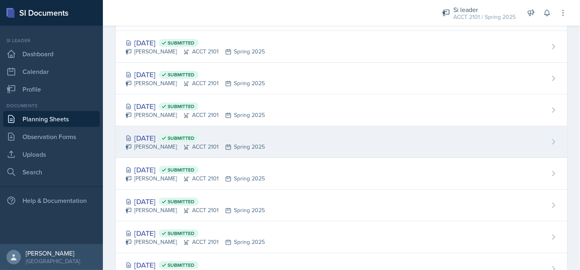
scroll to position [402, 0]
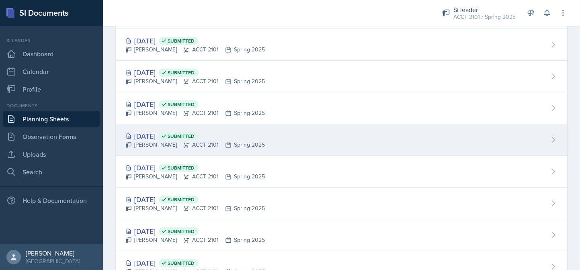
click at [177, 135] on div "[DATE] Submitted" at bounding box center [194, 136] width 139 height 11
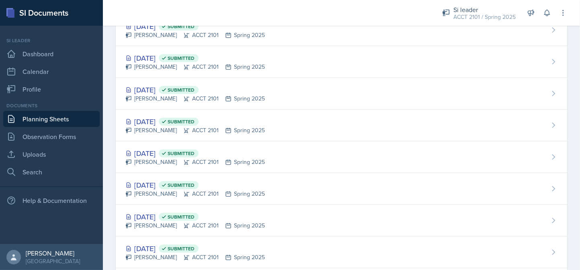
scroll to position [1045, 0]
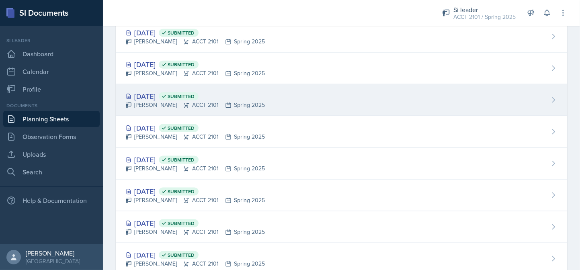
click at [158, 88] on div "[DATE] Submitted [PERSON_NAME] ACCT 2101 Spring 2025" at bounding box center [341, 100] width 451 height 32
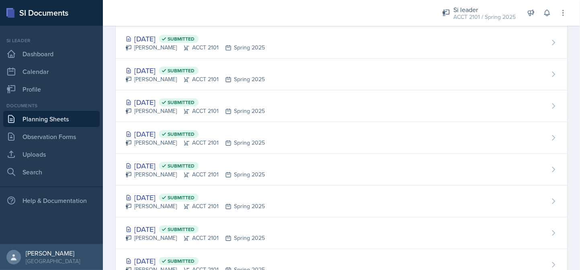
scroll to position [723, 0]
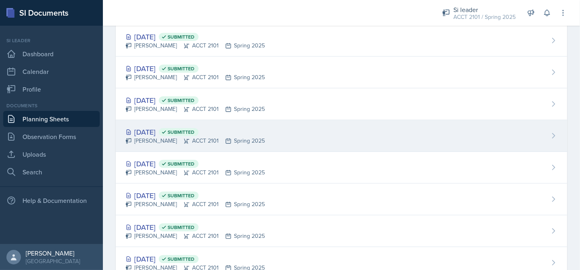
click at [158, 131] on div "[DATE] Submitted" at bounding box center [194, 132] width 139 height 11
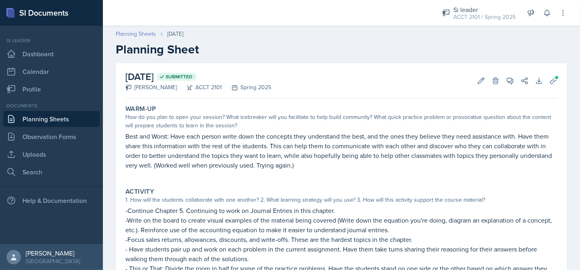
click at [125, 33] on link "Planning Sheets" at bounding box center [136, 34] width 40 height 8
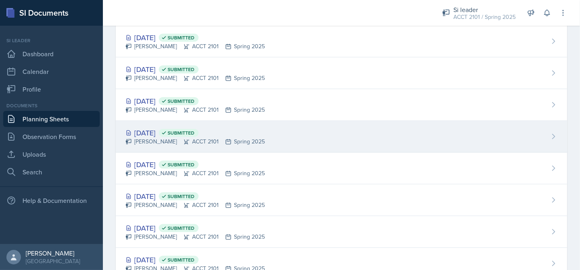
scroll to position [896, 0]
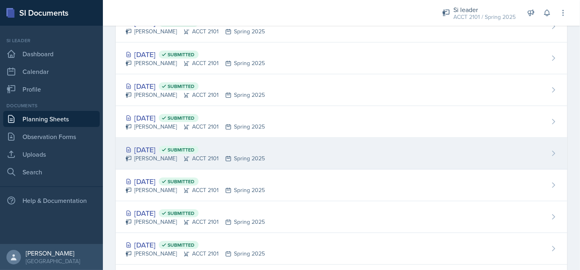
click at [160, 154] on div "[PERSON_NAME] ACCT 2101 Spring 2025" at bounding box center [194, 158] width 139 height 8
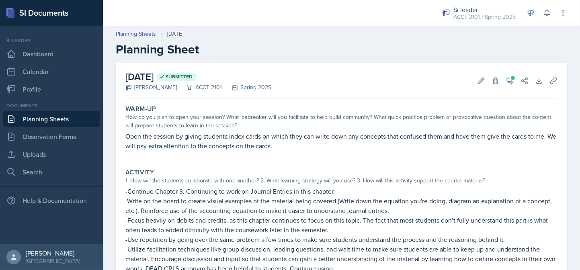
click at [139, 29] on header "Planning Sheets [DATE] Planning Sheet" at bounding box center [341, 43] width 477 height 43
click at [139, 36] on link "Planning Sheets" at bounding box center [136, 34] width 40 height 8
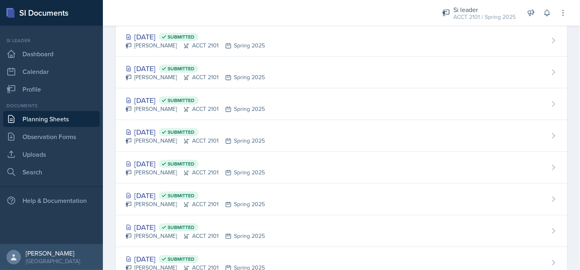
scroll to position [844, 0]
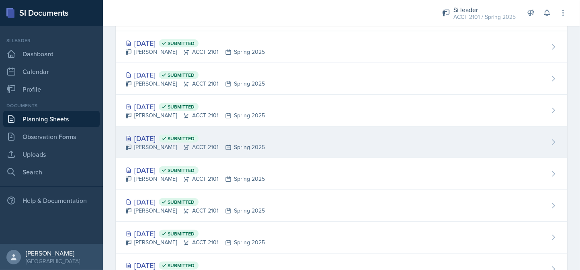
click at [162, 143] on div "[PERSON_NAME] ACCT 2101 Spring 2025" at bounding box center [194, 147] width 139 height 8
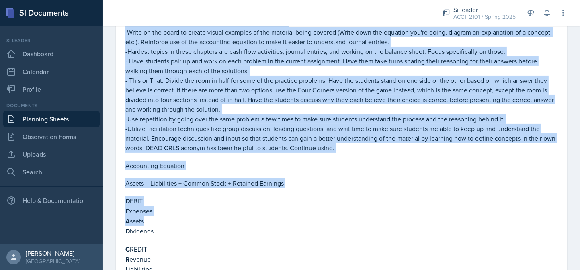
scroll to position [241, 0]
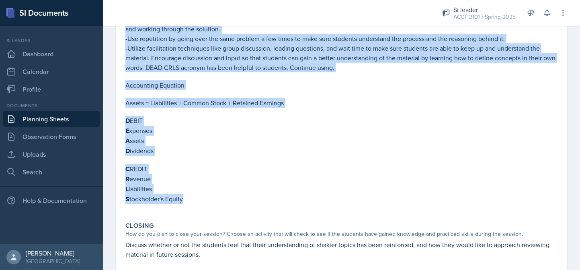
drag, startPoint x: 125, startPoint y: 92, endPoint x: 207, endPoint y: 199, distance: 134.4
click at [207, 199] on div "-Work on the comprehensive review of Chapters 1-4 (Available in the connect stu…" at bounding box center [341, 70] width 432 height 285
copy div "-Work on the comprehensive review of Chapters 1-4 (Available in the connect stu…"
